Goal: Navigation & Orientation: Find specific page/section

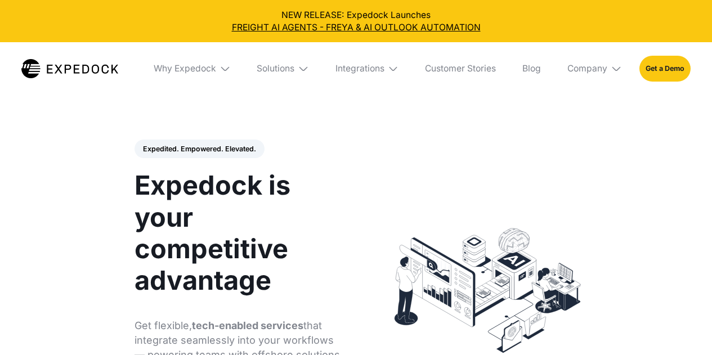
select select
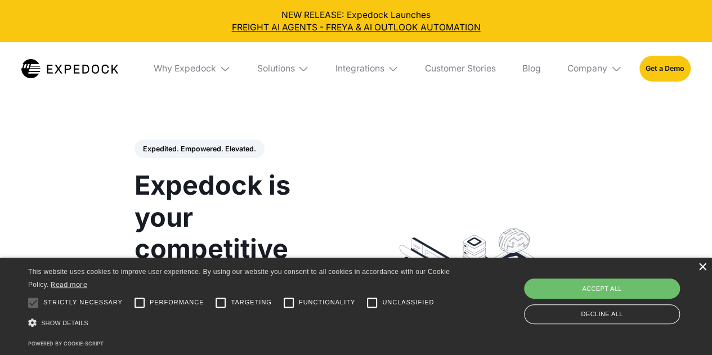
click at [702, 267] on div "×" at bounding box center [702, 268] width 8 height 8
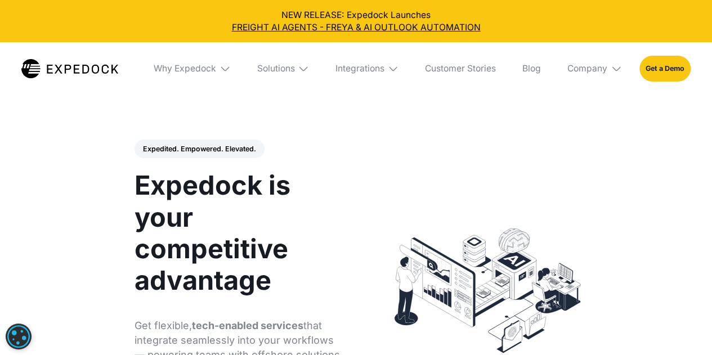
click at [676, 101] on html "NEW RELEASE: Expedock Launches Fully Managed Staffing Solutions and Customer Ex…" at bounding box center [356, 177] width 712 height 355
click at [180, 65] on div "Why Expedock" at bounding box center [185, 68] width 62 height 11
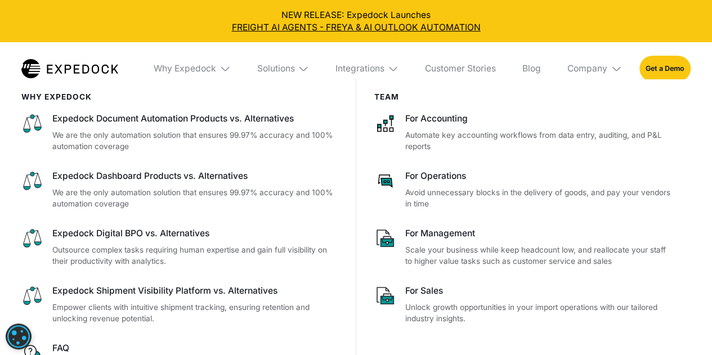
scroll to position [160, 0]
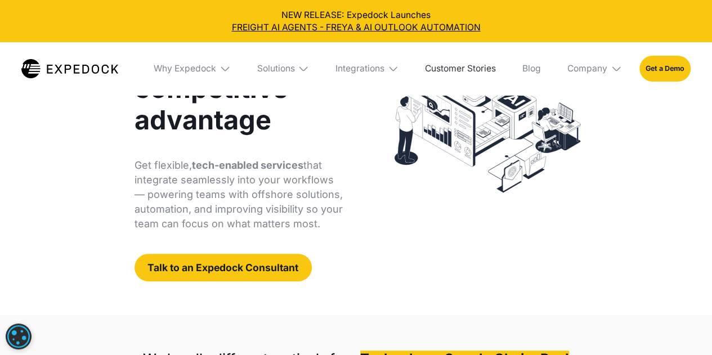
click at [443, 70] on link "Customer Stories" at bounding box center [461, 68] width 88 height 53
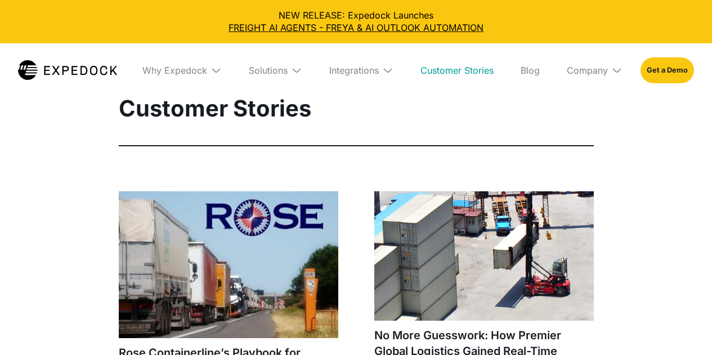
select select
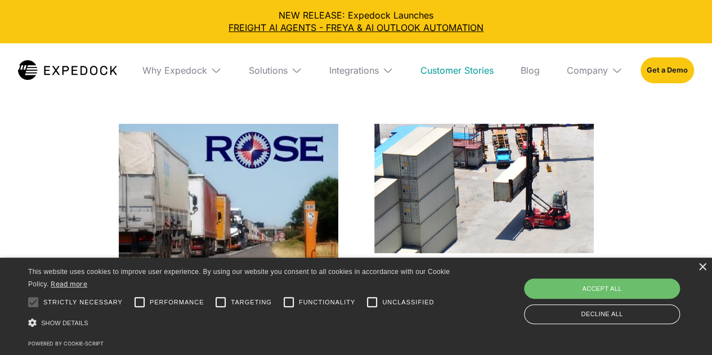
scroll to position [64, 0]
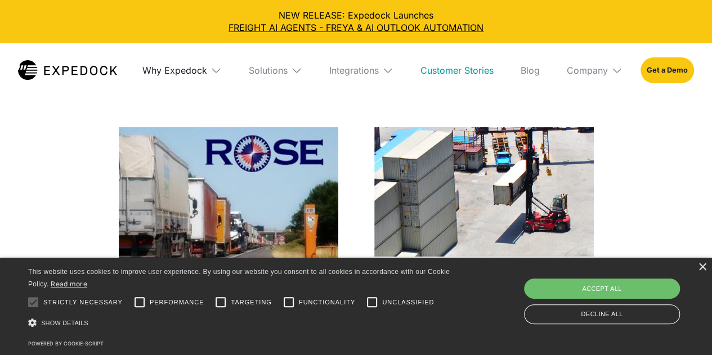
click at [186, 73] on div "Why Expedock" at bounding box center [174, 70] width 65 height 11
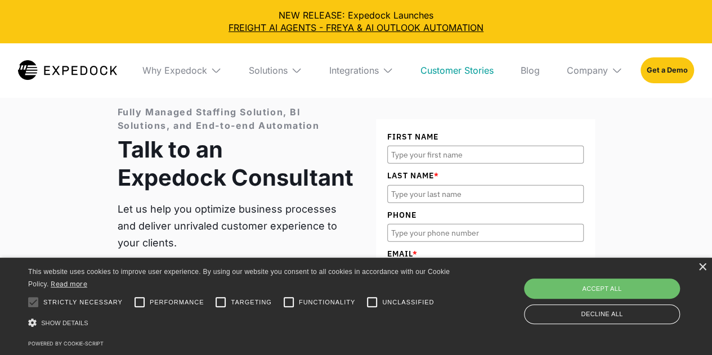
scroll to position [0, 0]
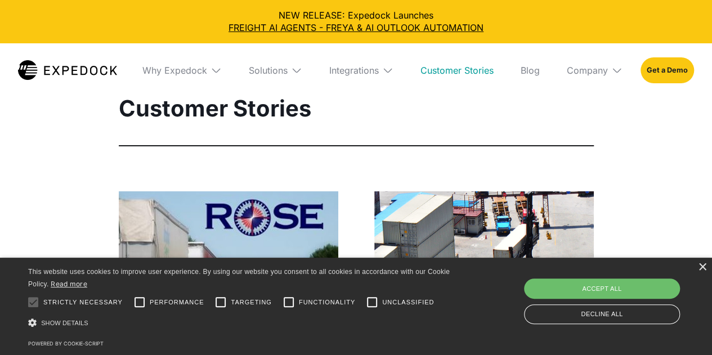
click at [578, 139] on div "Customer Stories" at bounding box center [356, 121] width 529 height 52
click at [587, 123] on div "Customer Stories" at bounding box center [356, 121] width 529 height 52
